Goal: Information Seeking & Learning: Learn about a topic

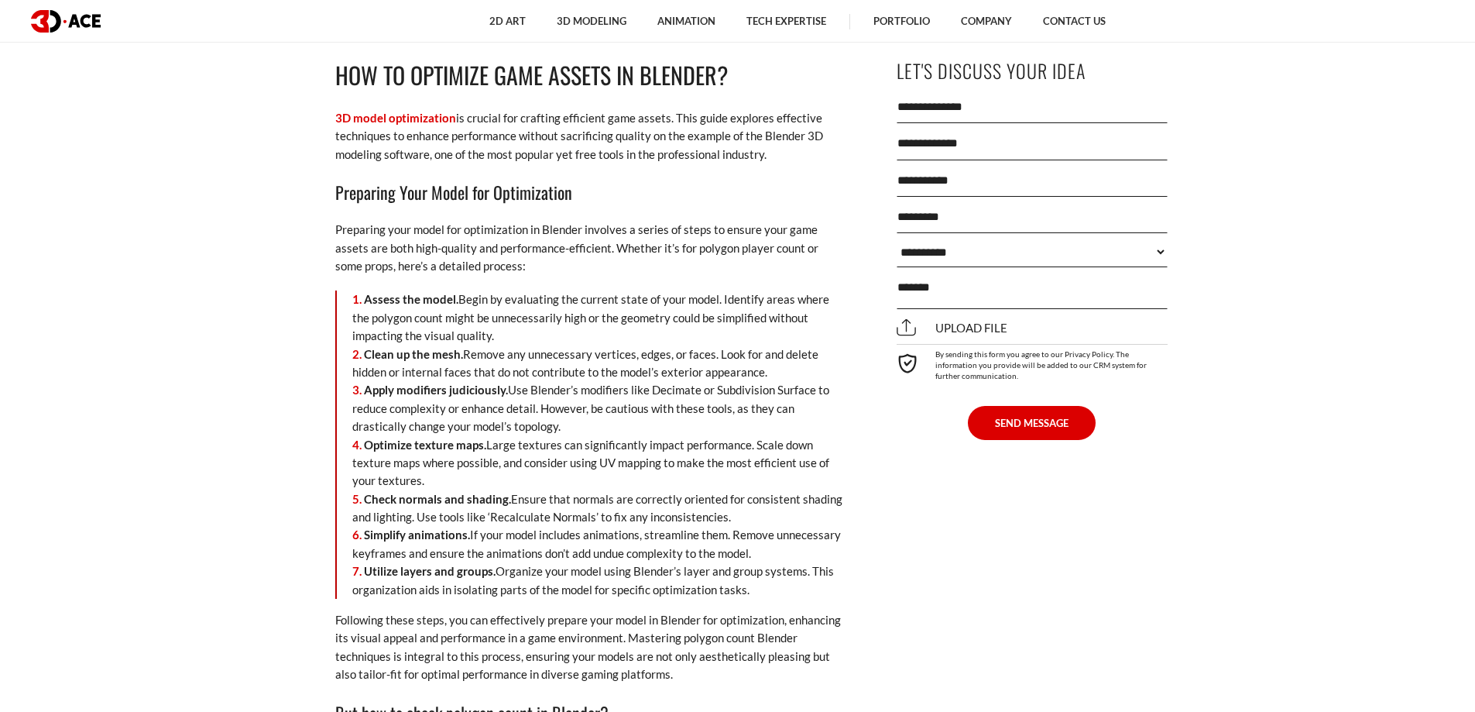
scroll to position [3252, 0]
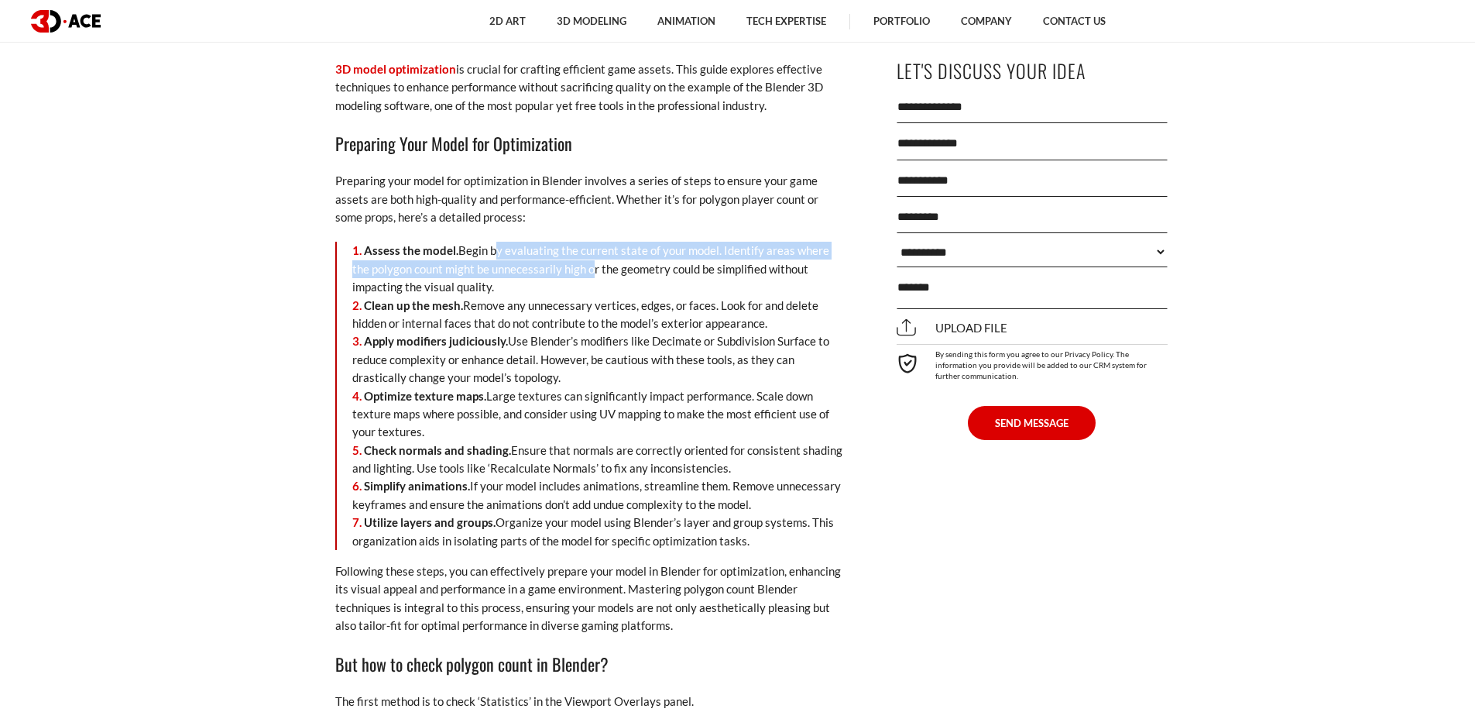
drag, startPoint x: 518, startPoint y: 256, endPoint x: 531, endPoint y: 284, distance: 30.8
click at [568, 270] on li "Assess the model. Begin by evaluating the current state of your model. Identify…" at bounding box center [599, 269] width 494 height 54
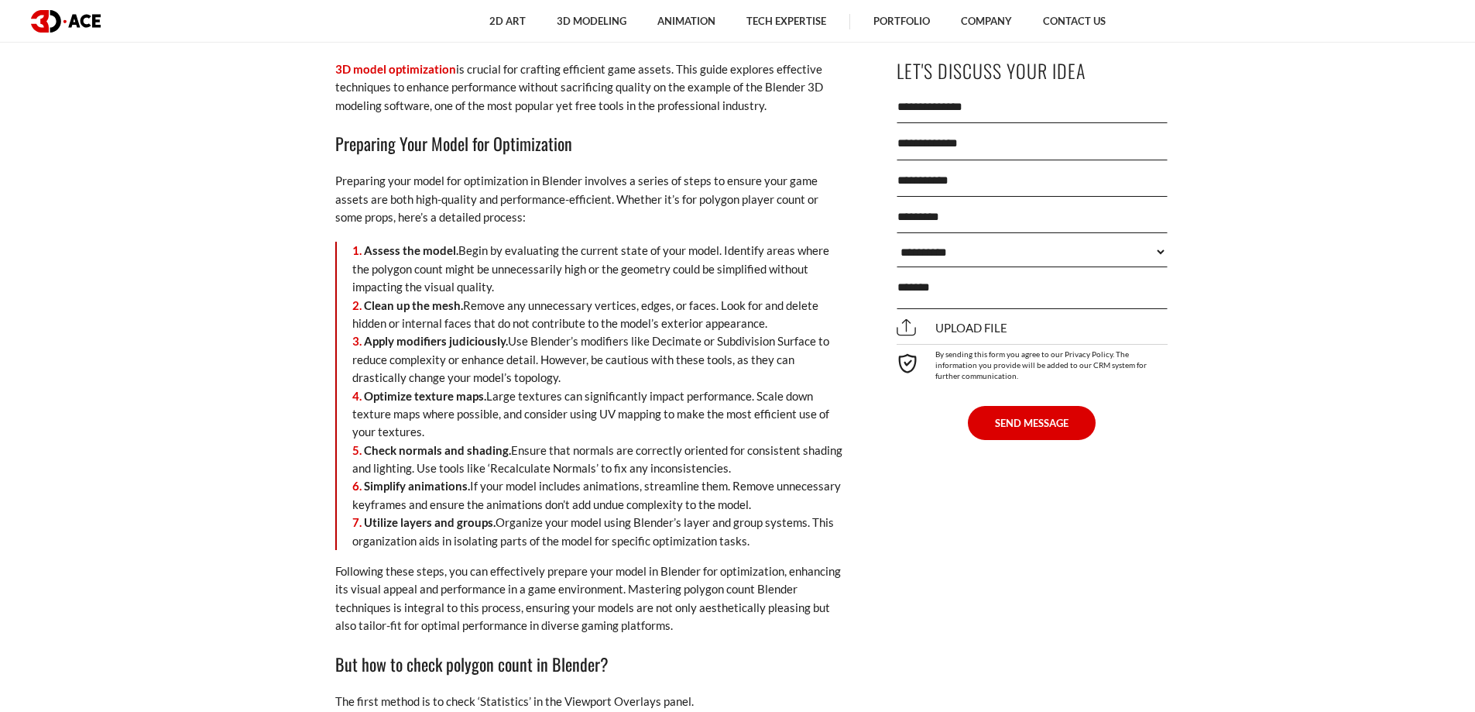
click at [517, 287] on li "Assess the model. Begin by evaluating the current state of your model. Identify…" at bounding box center [599, 269] width 494 height 54
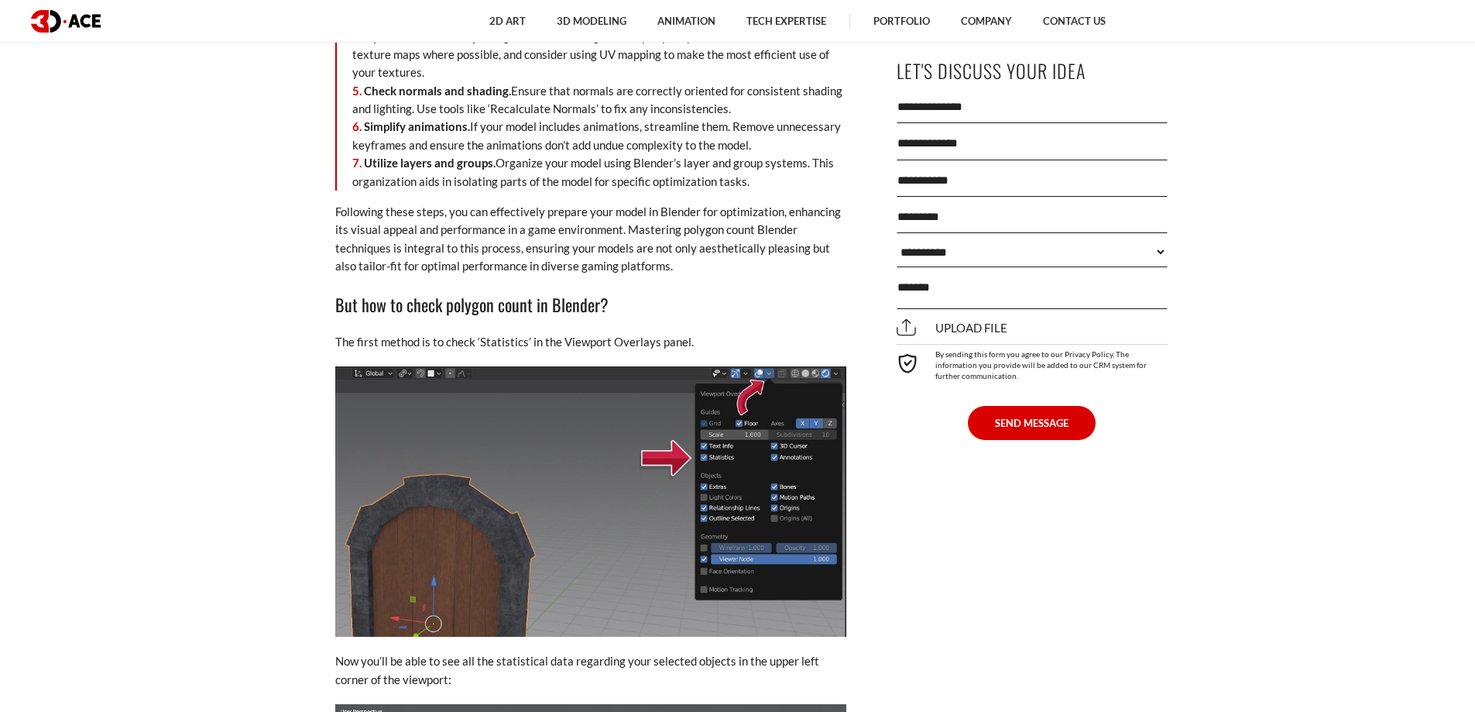
scroll to position [3639, 0]
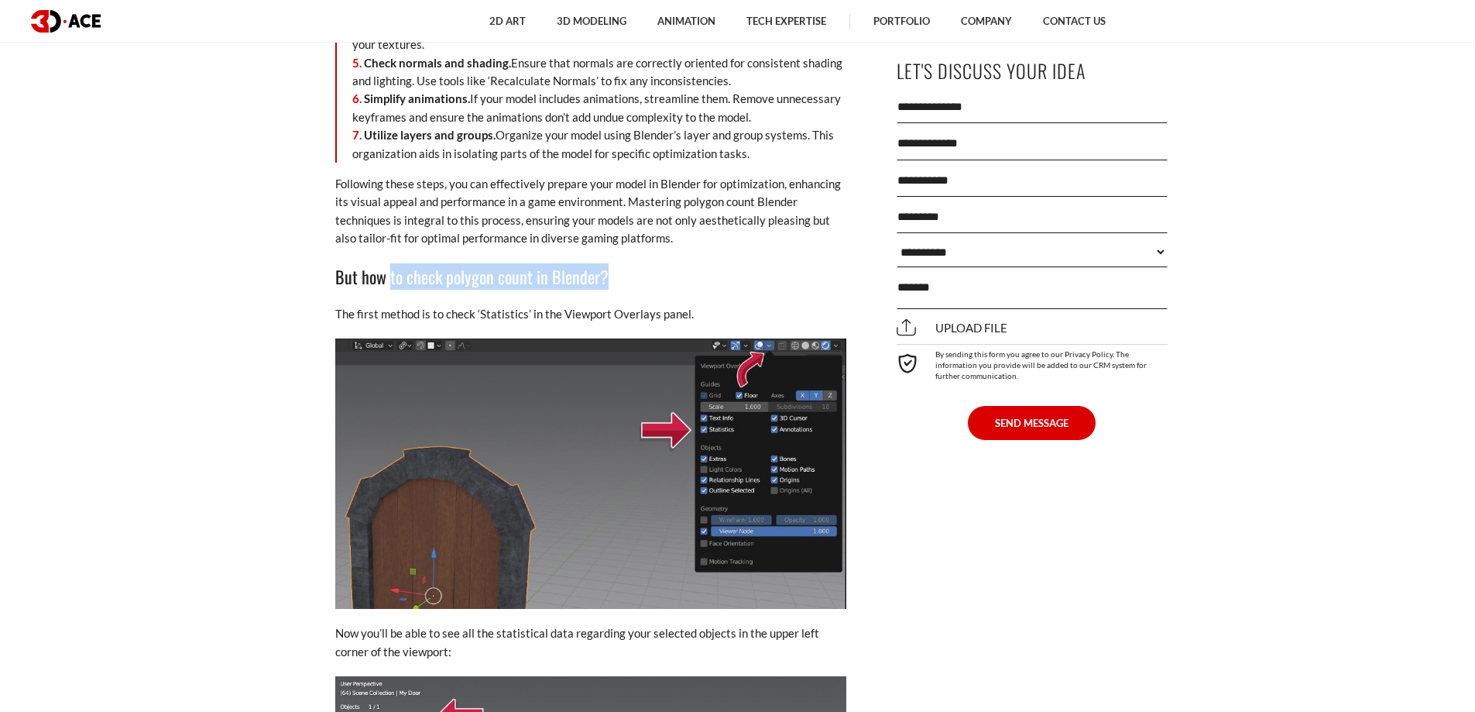
drag, startPoint x: 390, startPoint y: 275, endPoint x: 620, endPoint y: 286, distance: 230.3
click at [622, 286] on h3 "But how to check polygon count in Blender?" at bounding box center [590, 276] width 511 height 26
click at [352, 266] on h3 "But how to check polygon count in Blender?" at bounding box center [590, 276] width 511 height 26
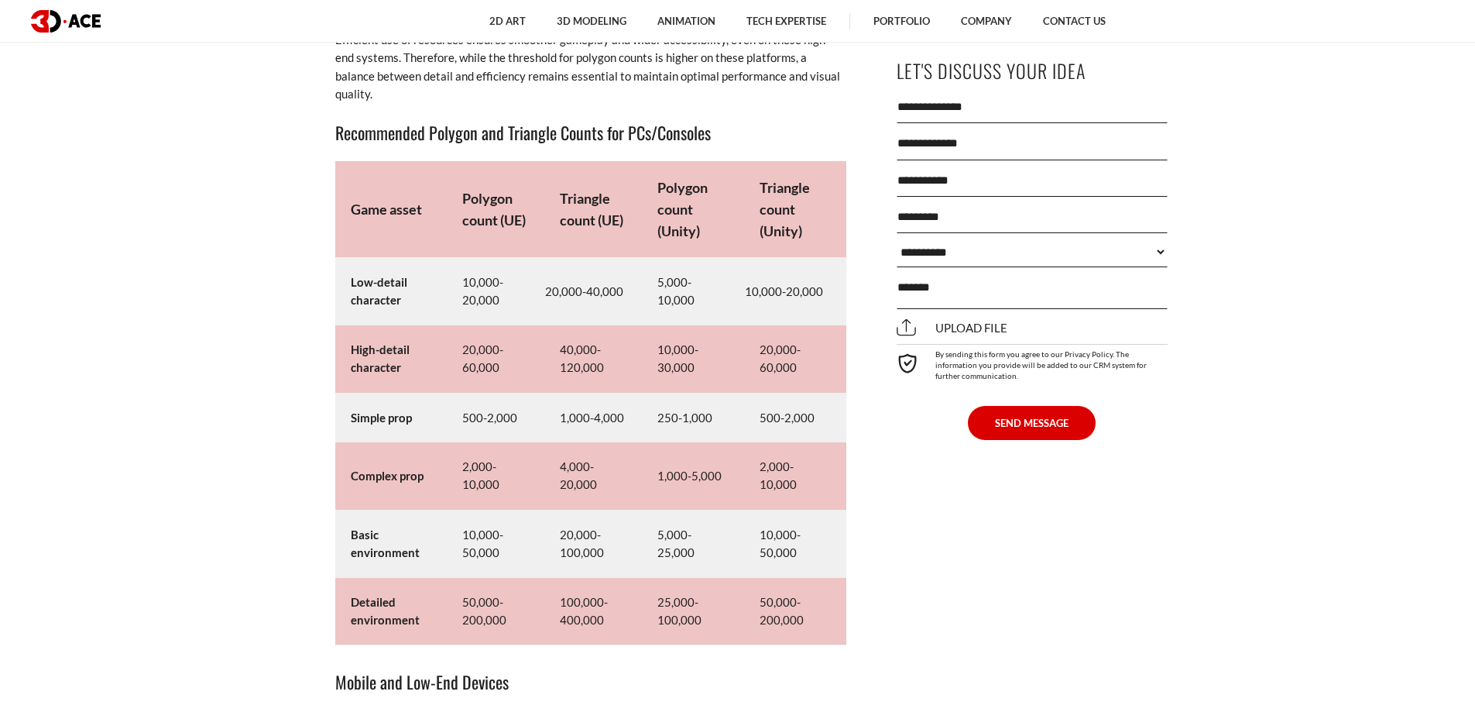
scroll to position [7511, 0]
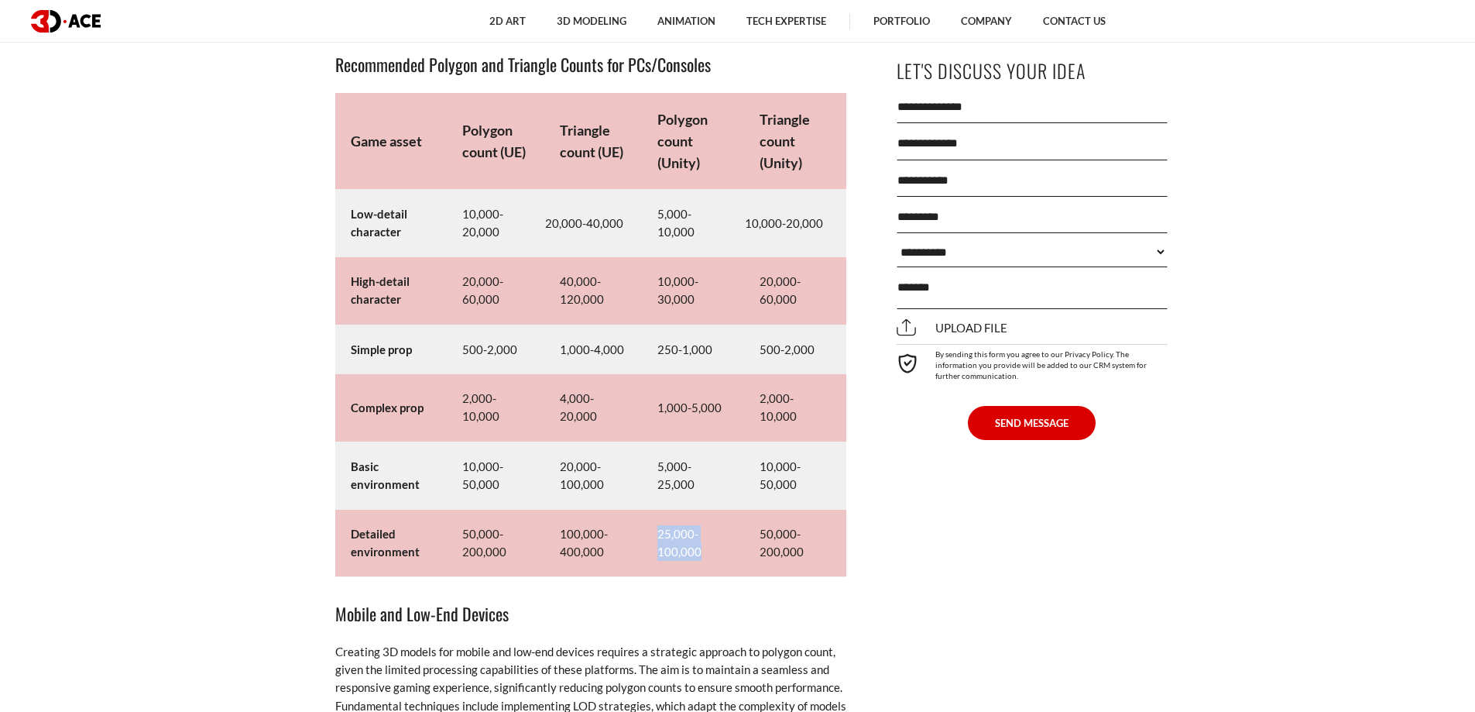
drag, startPoint x: 704, startPoint y: 552, endPoint x: 657, endPoint y: 528, distance: 53.0
click at [657, 528] on td "25,000-100,000" at bounding box center [693, 542] width 102 height 67
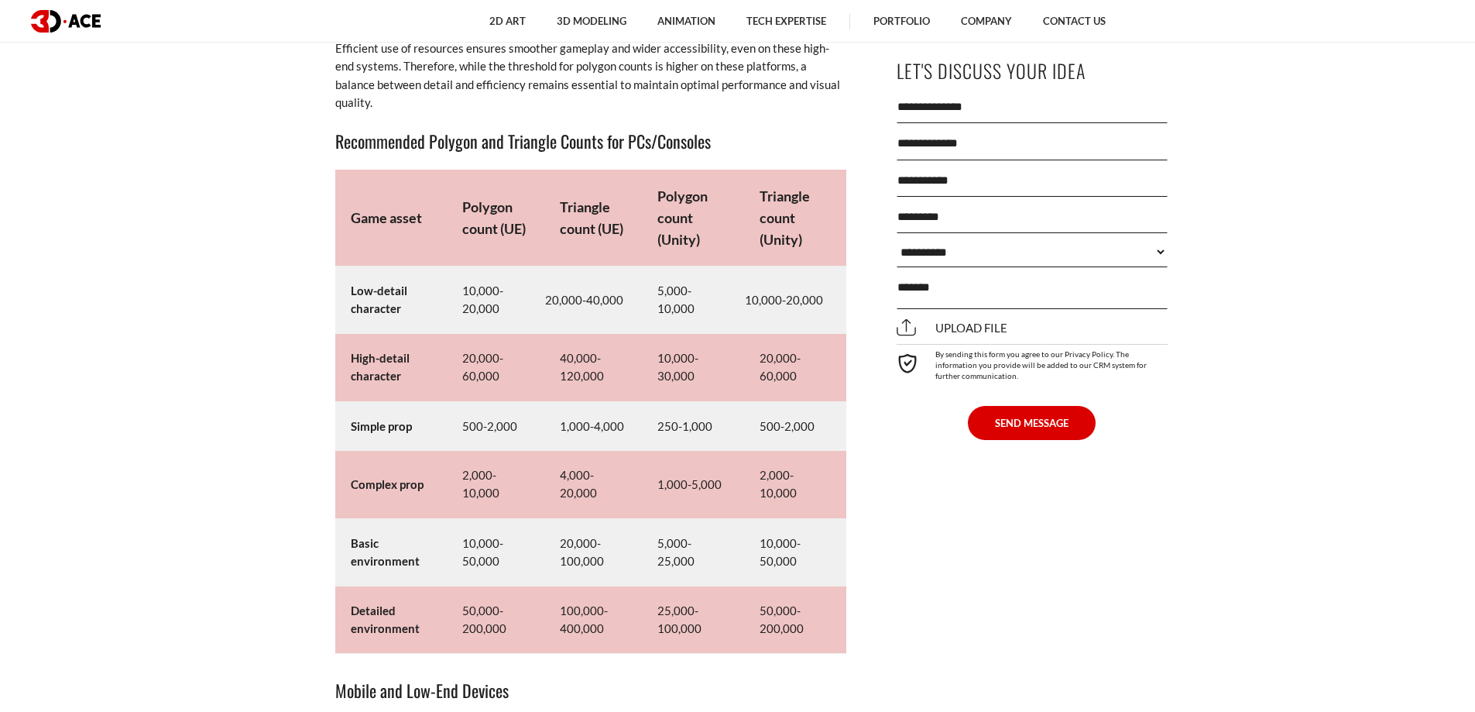
scroll to position [7433, 0]
drag, startPoint x: 798, startPoint y: 623, endPoint x: 750, endPoint y: 604, distance: 51.8
click at [750, 604] on td "50,000-200,000" at bounding box center [795, 620] width 102 height 67
drag, startPoint x: 811, startPoint y: 636, endPoint x: 747, endPoint y: 633, distance: 63.6
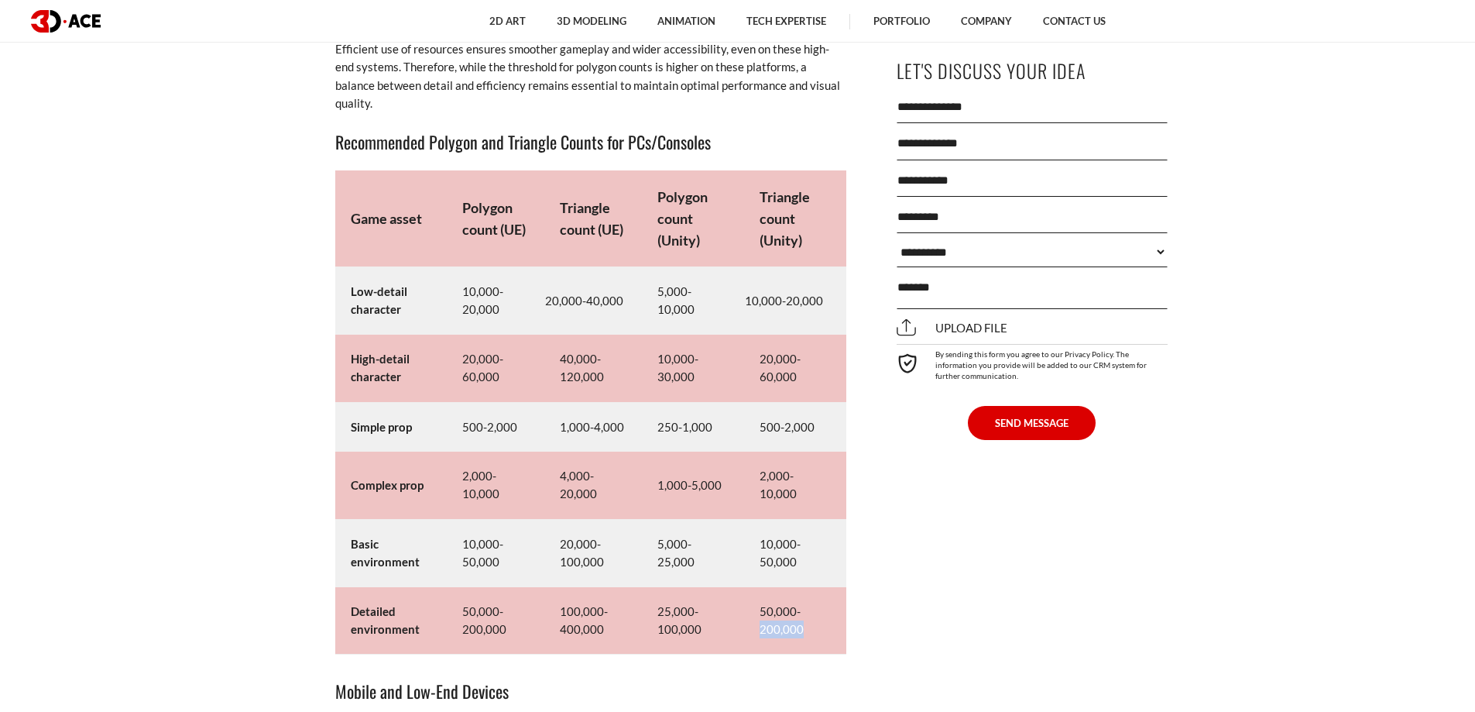
click at [747, 633] on td "50,000-200,000" at bounding box center [795, 620] width 102 height 67
click at [704, 633] on td "25,000-100,000" at bounding box center [693, 620] width 102 height 67
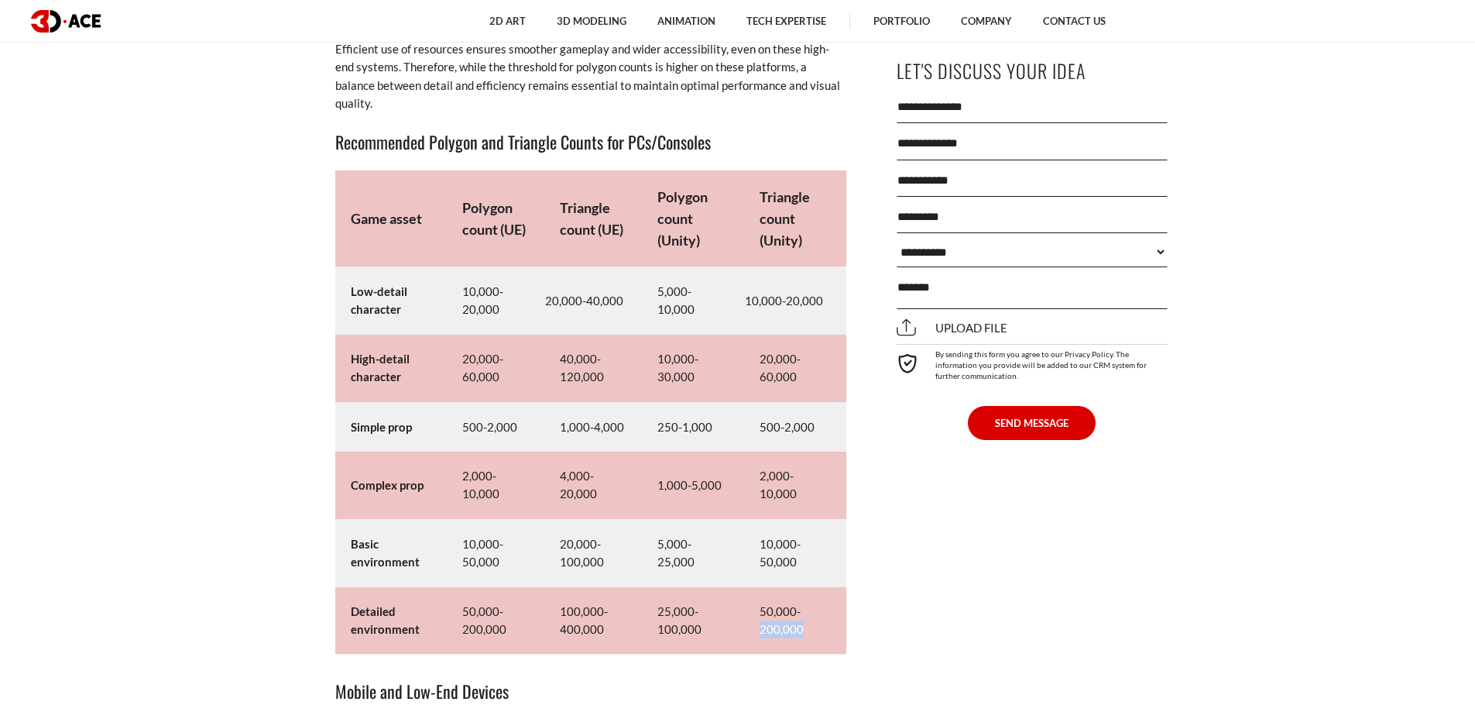
drag, startPoint x: 781, startPoint y: 629, endPoint x: 770, endPoint y: 636, distance: 13.5
click at [753, 636] on td "50,000-200,000" at bounding box center [795, 620] width 102 height 67
drag, startPoint x: 1041, startPoint y: 604, endPoint x: 977, endPoint y: 612, distance: 64.7
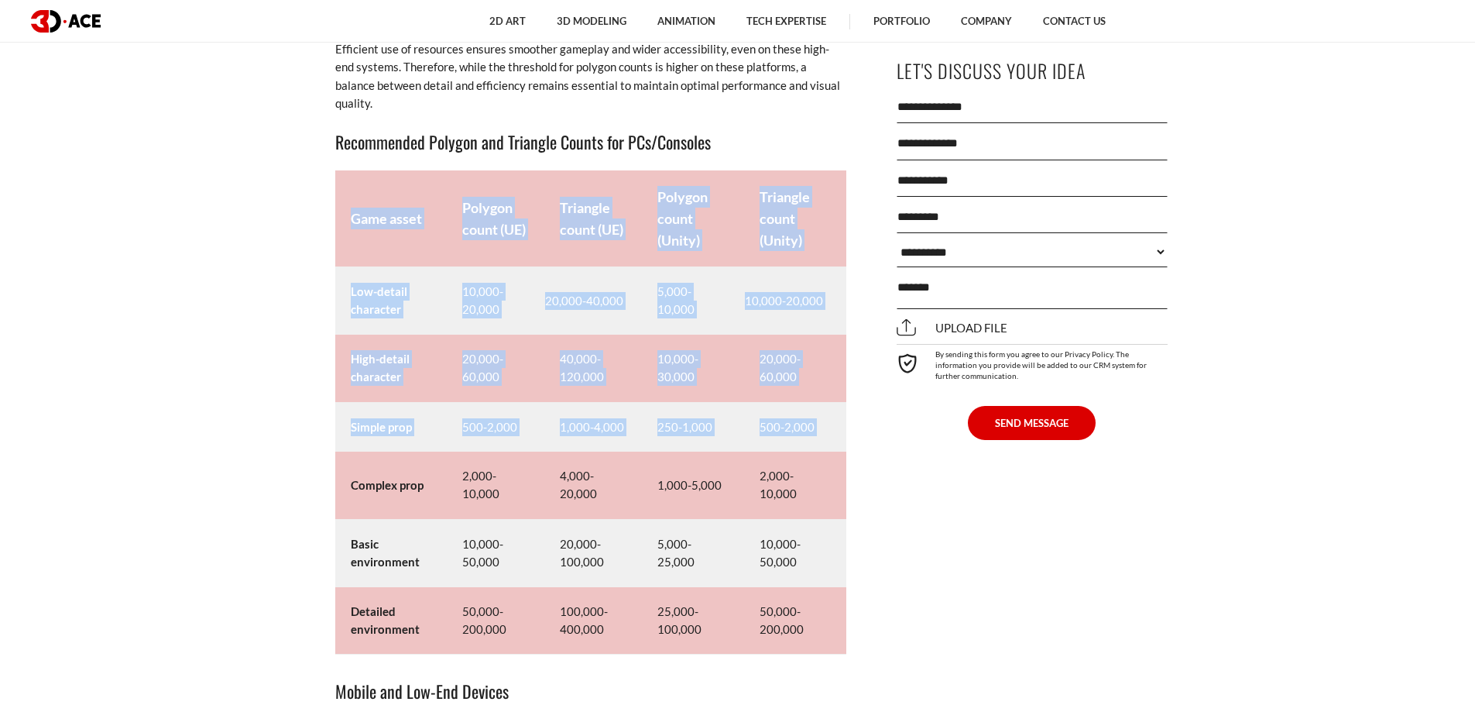
drag, startPoint x: 345, startPoint y: 477, endPoint x: 880, endPoint y: 499, distance: 535.5
drag, startPoint x: 547, startPoint y: 504, endPoint x: 461, endPoint y: 503, distance: 85.2
click at [546, 504] on td "4,000-20,000" at bounding box center [593, 484] width 98 height 67
click at [385, 489] on strong "Complex prop" at bounding box center [387, 485] width 73 height 14
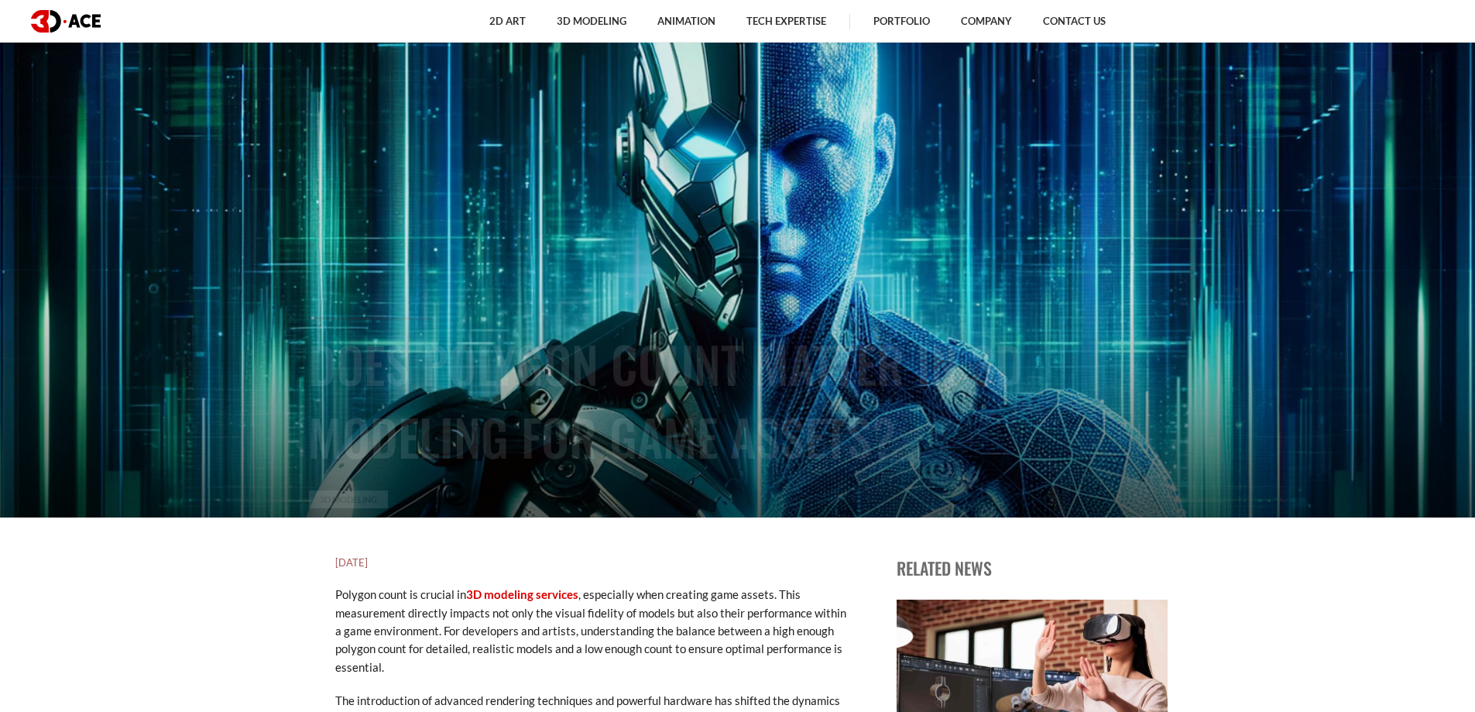
scroll to position [310, 0]
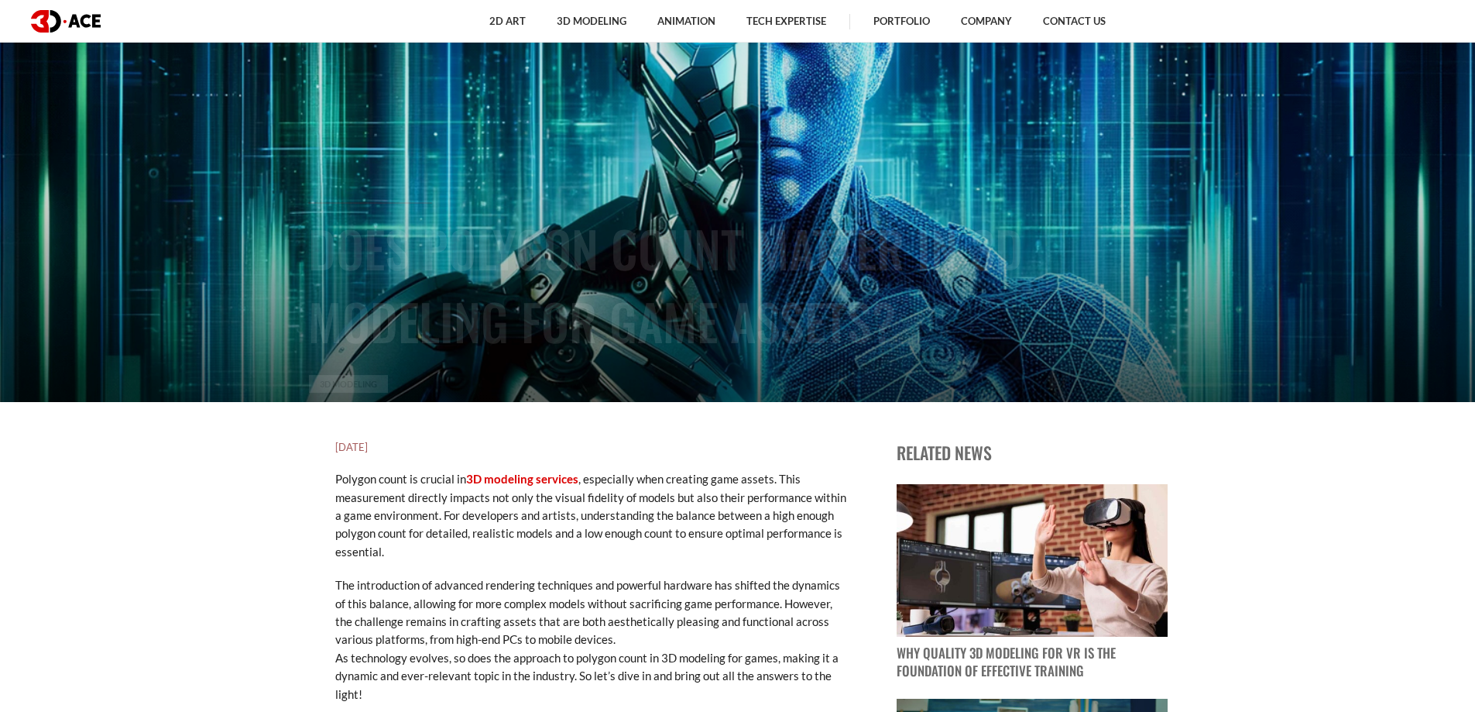
drag, startPoint x: 410, startPoint y: 445, endPoint x: 310, endPoint y: 447, distance: 99.1
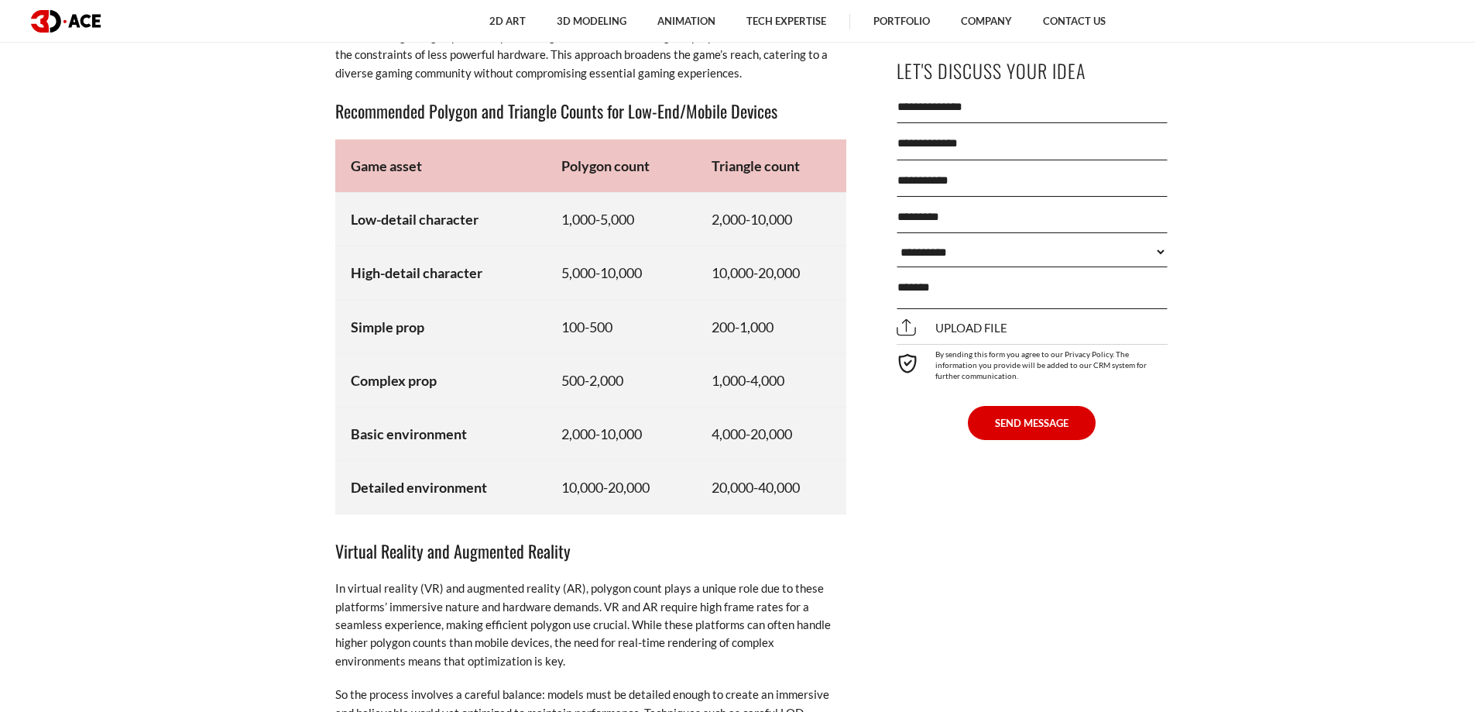
scroll to position [8285, 0]
click at [434, 272] on strong "High-detail character" at bounding box center [417, 273] width 132 height 17
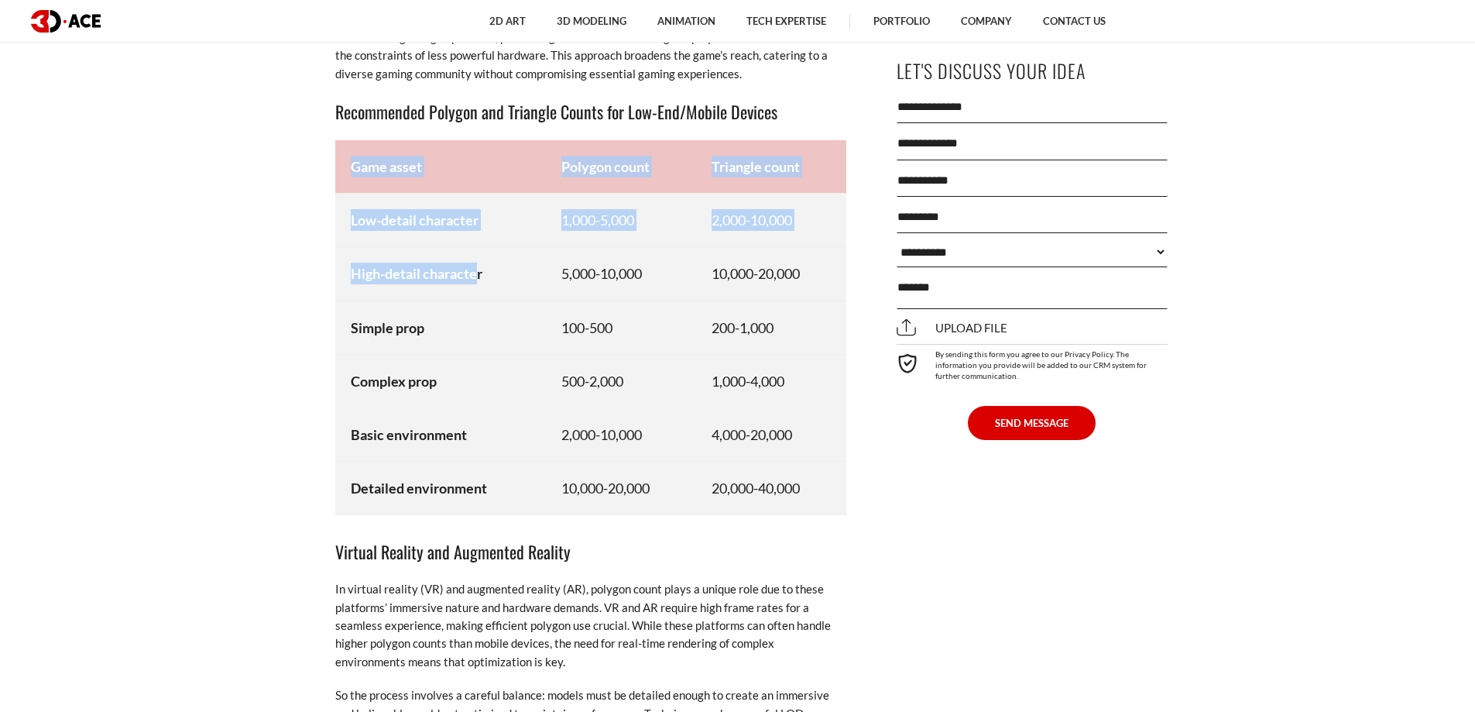
drag, startPoint x: 479, startPoint y: 275, endPoint x: 314, endPoint y: 291, distance: 165.7
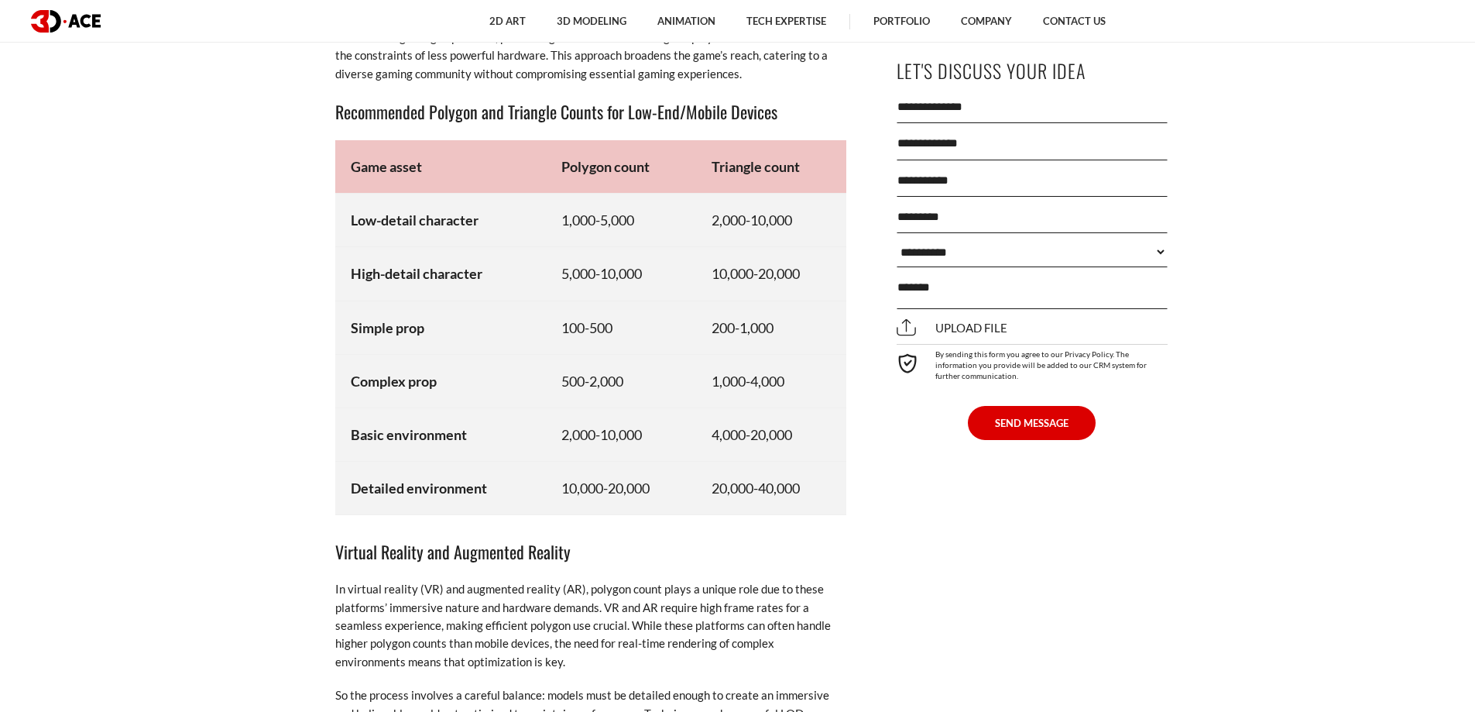
click at [492, 247] on td "High-detail character" at bounding box center [440, 273] width 211 height 53
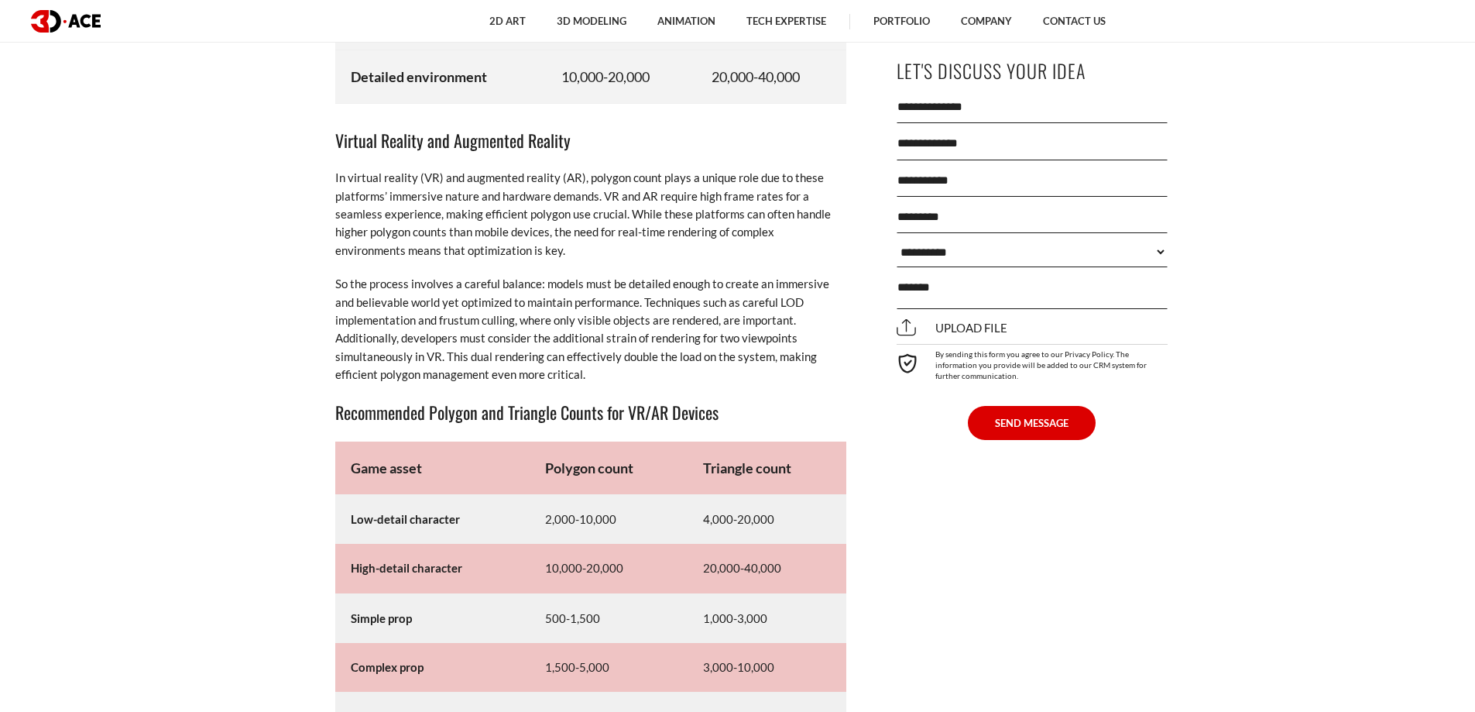
scroll to position [8904, 0]
